Goal: Information Seeking & Learning: Learn about a topic

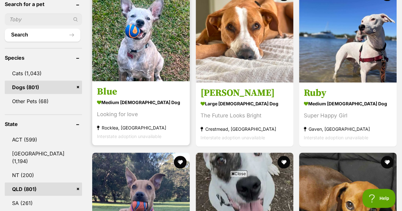
click at [143, 71] on img at bounding box center [141, 33] width 98 height 98
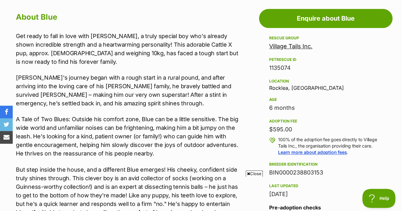
scroll to position [350, 0]
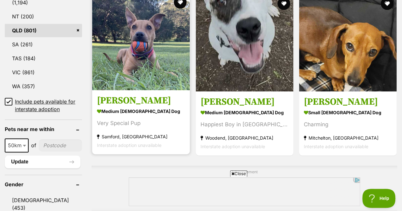
click at [149, 72] on img at bounding box center [141, 42] width 98 height 98
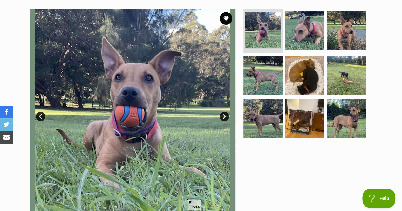
scroll to position [127, 0]
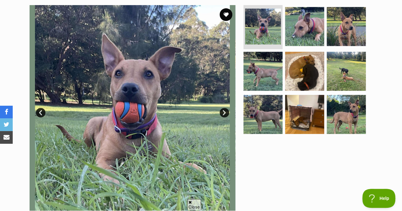
click at [222, 111] on link "Next" at bounding box center [225, 113] width 10 height 10
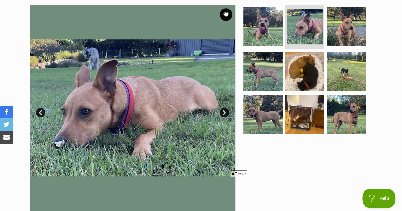
scroll to position [0, 0]
click at [222, 110] on link "Next" at bounding box center [225, 113] width 10 height 10
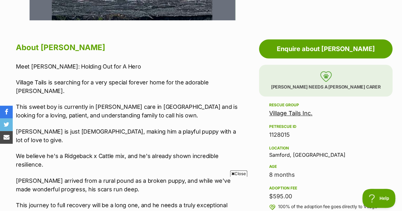
scroll to position [350, 0]
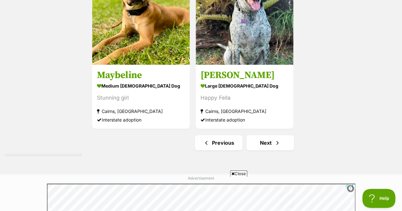
scroll to position [1557, 0]
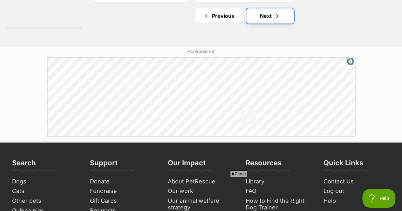
click at [282, 14] on link "Next" at bounding box center [270, 15] width 48 height 15
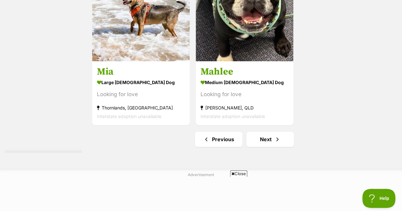
scroll to position [1557, 0]
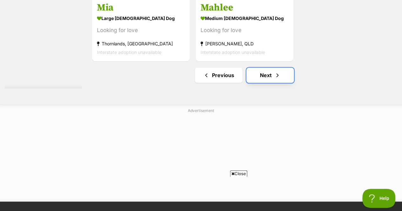
drag, startPoint x: 276, startPoint y: 78, endPoint x: 260, endPoint y: 73, distance: 16.3
click at [276, 78] on span "Next page" at bounding box center [277, 76] width 6 height 8
click at [260, 73] on link "Next" at bounding box center [270, 75] width 48 height 15
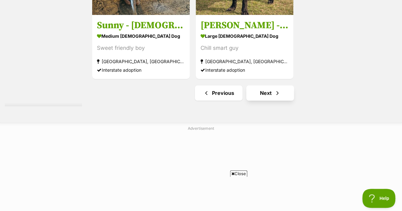
scroll to position [1494, 0]
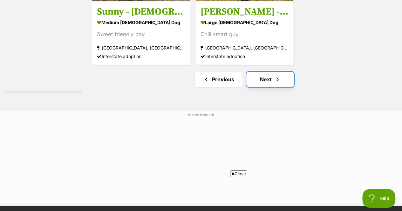
click at [262, 84] on link "Next" at bounding box center [270, 79] width 48 height 15
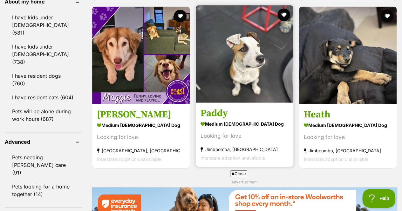
scroll to position [667, 0]
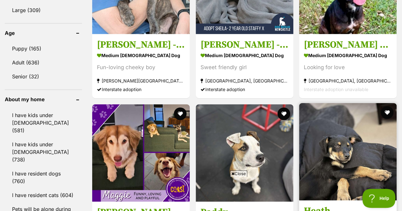
click at [347, 122] on img at bounding box center [348, 152] width 98 height 98
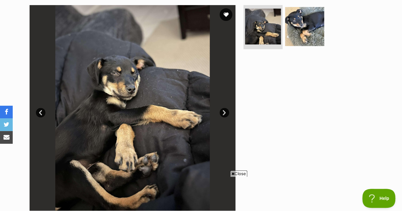
click at [224, 113] on link "Next" at bounding box center [225, 113] width 10 height 10
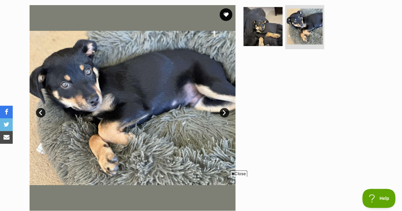
click at [222, 112] on link "Next" at bounding box center [225, 113] width 10 height 10
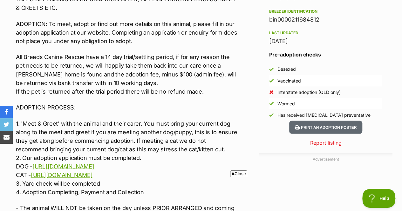
scroll to position [572, 0]
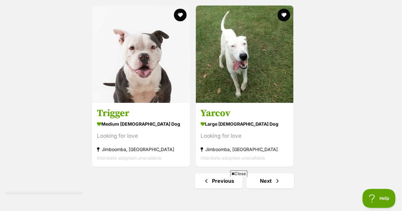
scroll to position [1430, 0]
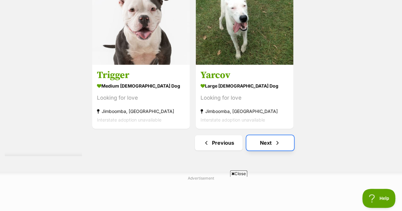
click at [277, 139] on span "Next page" at bounding box center [277, 143] width 6 height 8
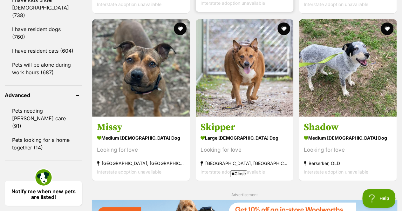
scroll to position [826, 0]
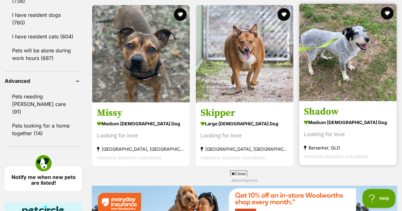
click at [336, 60] on img at bounding box center [348, 53] width 98 height 98
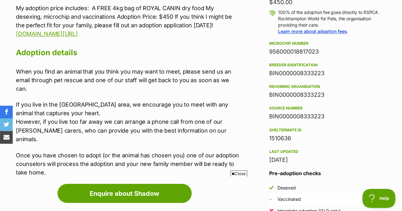
scroll to position [477, 0]
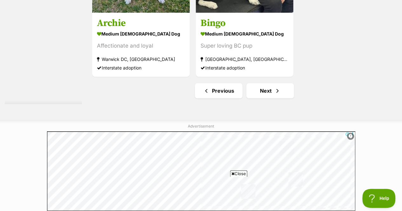
scroll to position [1554, 0]
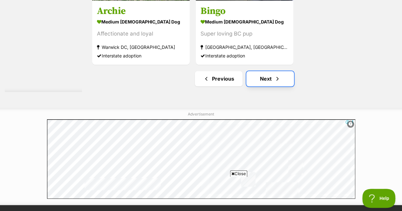
click at [260, 82] on link "Next" at bounding box center [270, 78] width 48 height 15
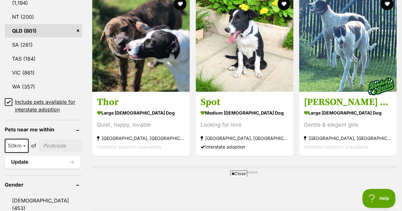
scroll to position [381, 0]
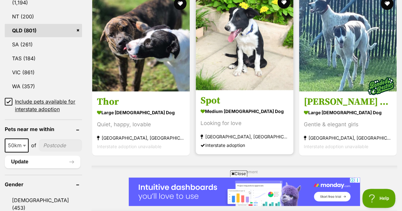
click at [213, 66] on img at bounding box center [245, 42] width 98 height 98
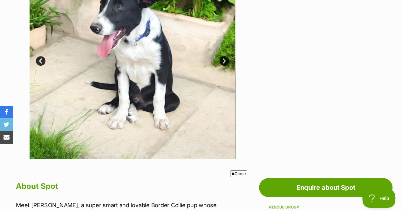
scroll to position [32, 0]
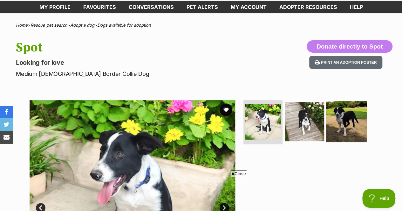
click at [344, 122] on img at bounding box center [346, 121] width 41 height 41
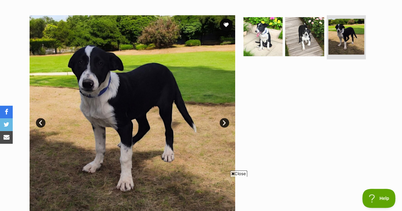
scroll to position [127, 0]
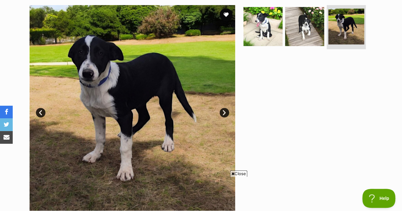
click at [221, 112] on link "Next" at bounding box center [225, 113] width 10 height 10
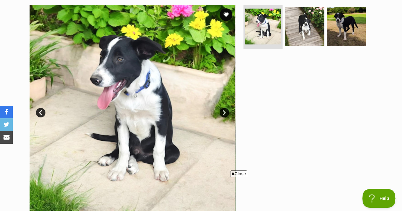
click at [221, 112] on link "Next" at bounding box center [225, 113] width 10 height 10
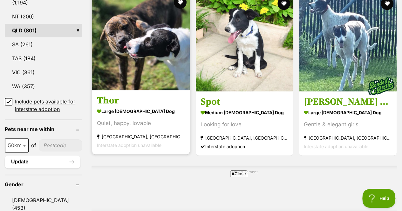
click at [138, 92] on link "Thor large [DEMOGRAPHIC_DATA] Dog Quiet, happy, lovable [GEOGRAPHIC_DATA], [GEO…" at bounding box center [141, 122] width 98 height 65
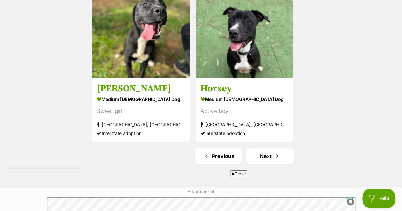
scroll to position [1430, 0]
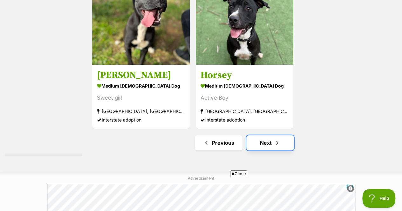
click at [271, 150] on link "Next" at bounding box center [270, 142] width 48 height 15
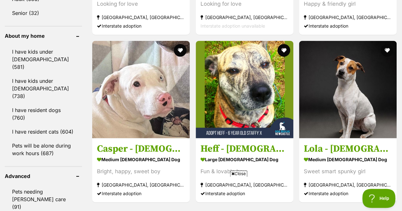
scroll to position [1081, 0]
